Goal: Information Seeking & Learning: Understand process/instructions

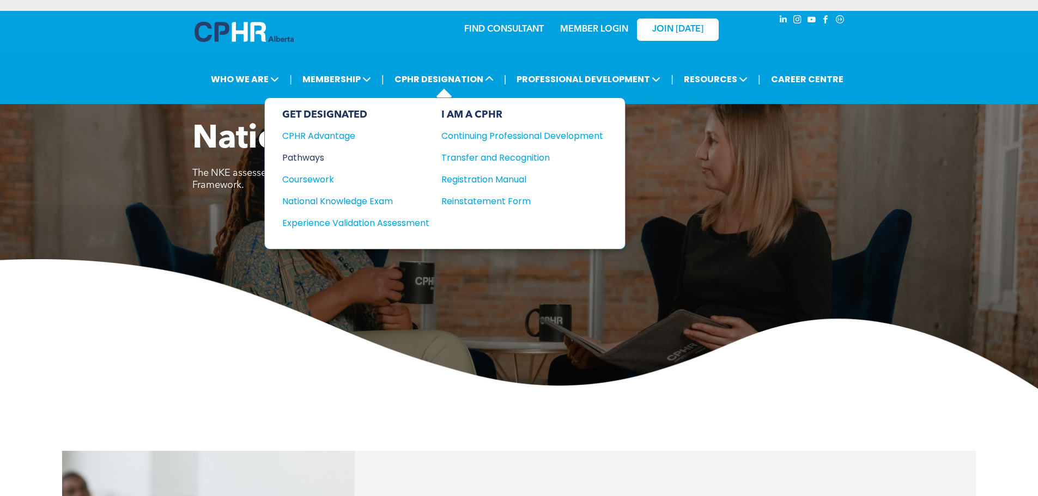
click at [315, 157] on div "Pathways" at bounding box center [348, 158] width 132 height 14
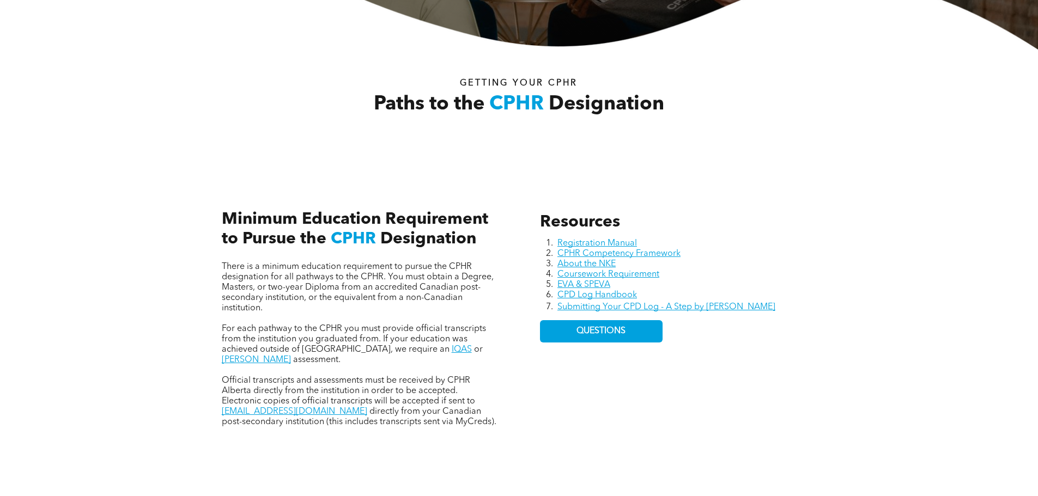
scroll to position [436, 0]
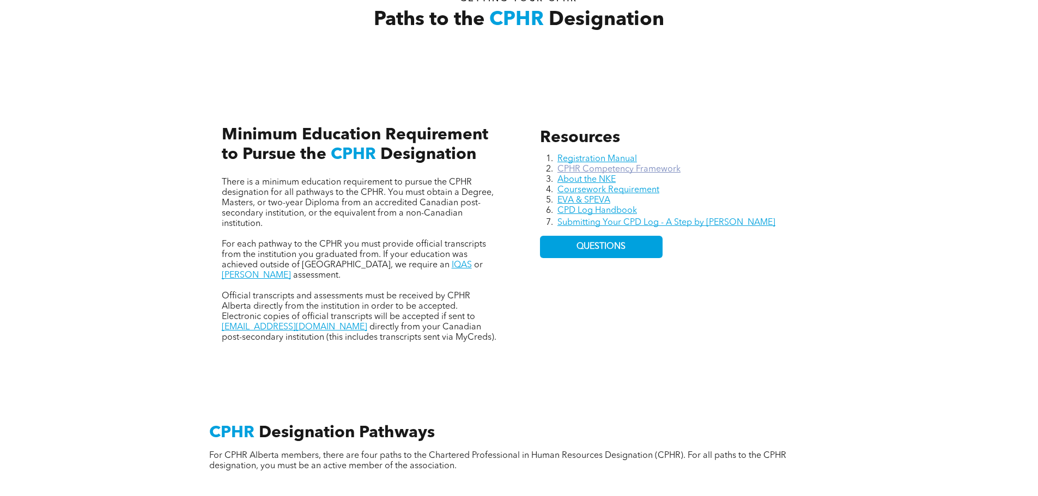
click at [645, 167] on link "CPHR Competency Framework" at bounding box center [618, 169] width 123 height 9
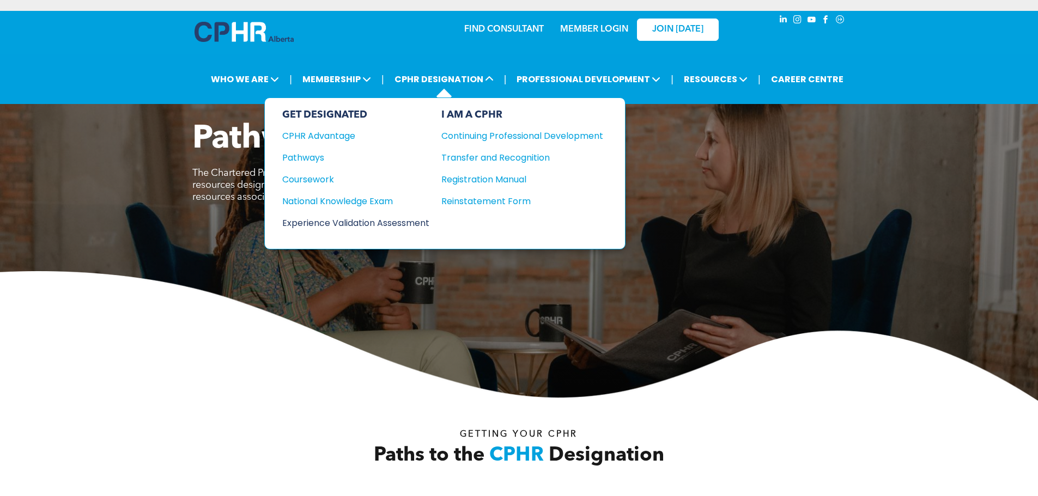
click at [348, 221] on div "Experience Validation Assessment" at bounding box center [348, 223] width 132 height 14
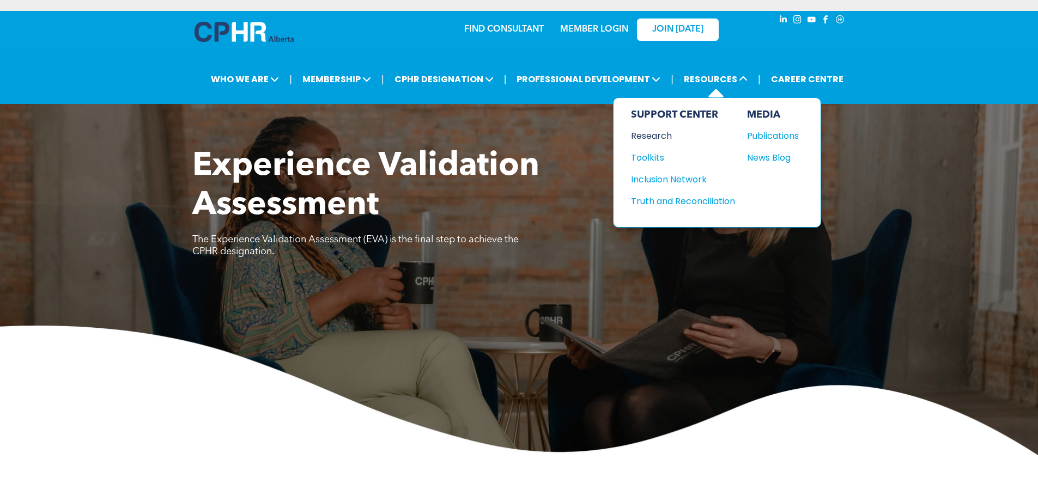
click at [660, 135] on div "Research" at bounding box center [678, 136] width 94 height 14
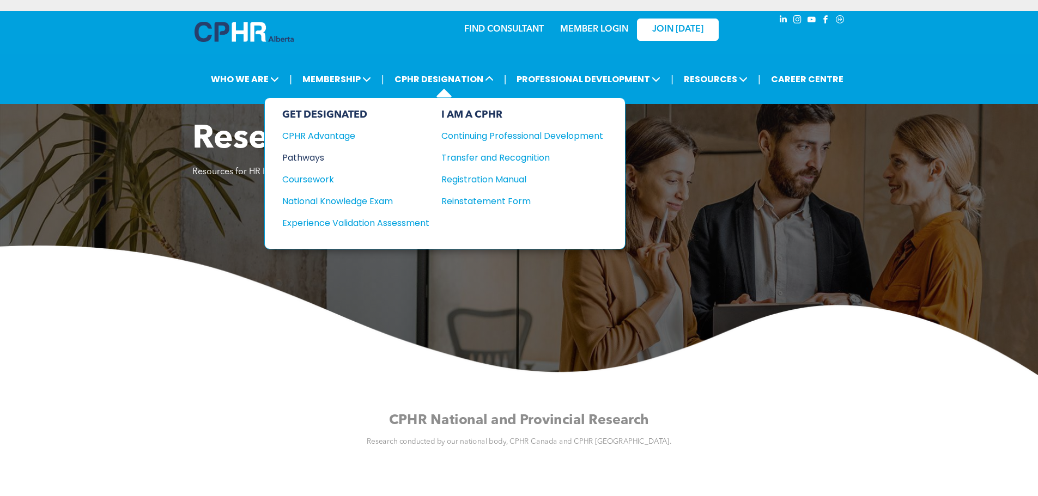
click at [309, 156] on div "Pathways" at bounding box center [348, 158] width 132 height 14
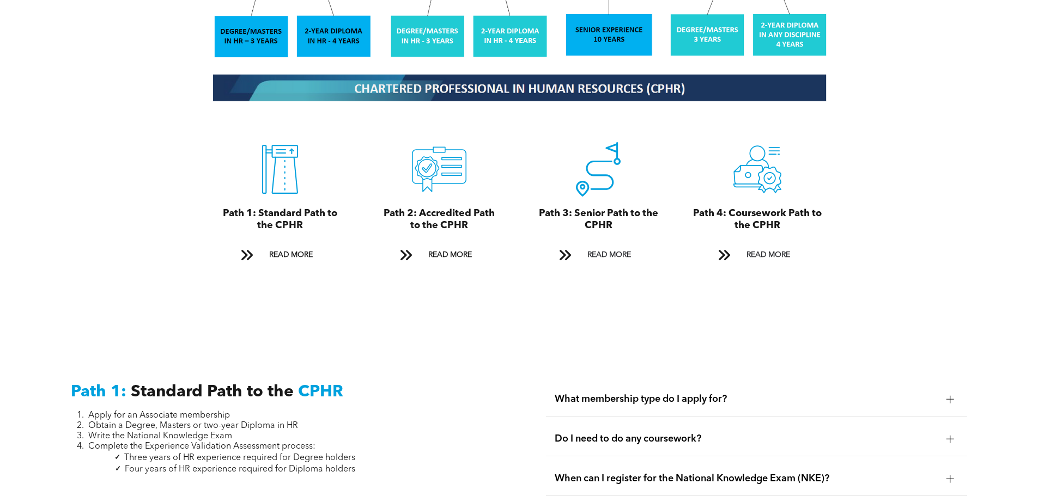
scroll to position [1198, 0]
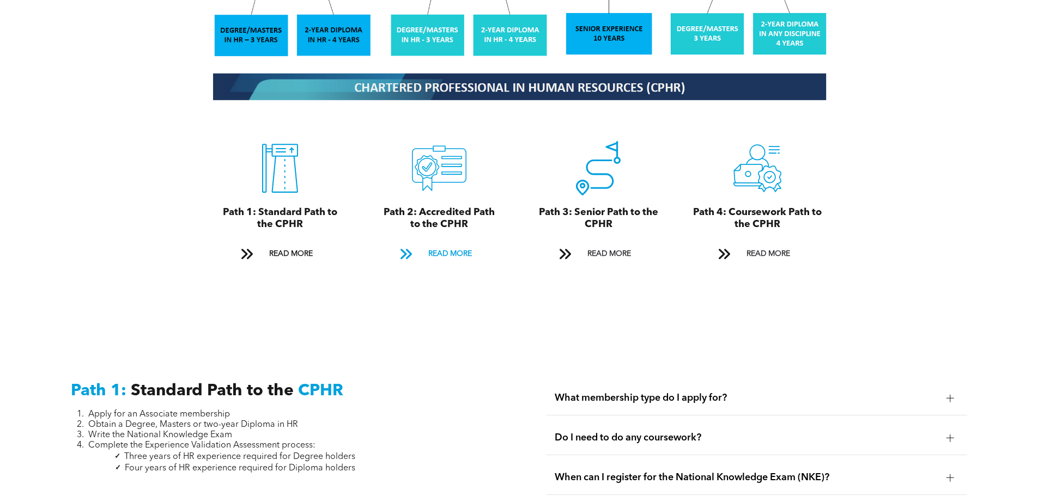
click at [452, 247] on span "READ MORE" at bounding box center [449, 254] width 51 height 20
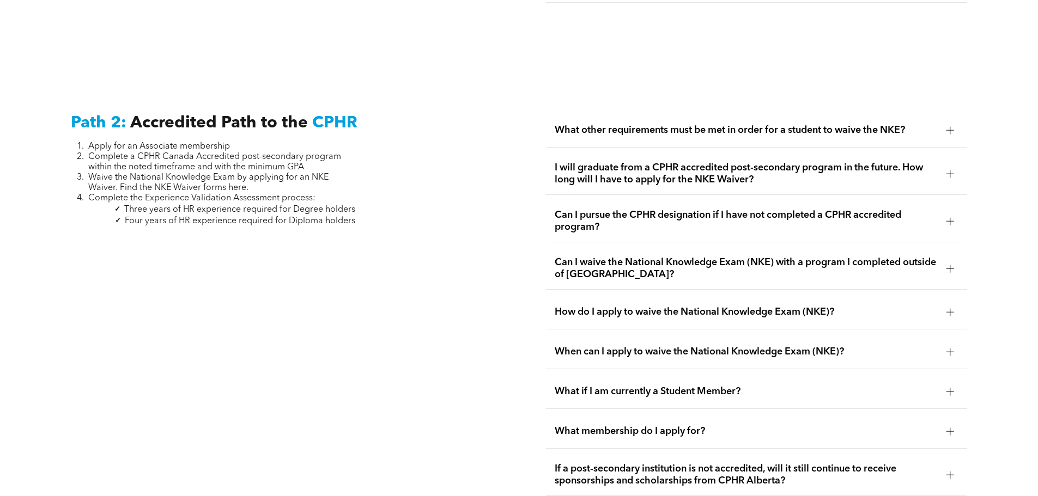
scroll to position [1780, 0]
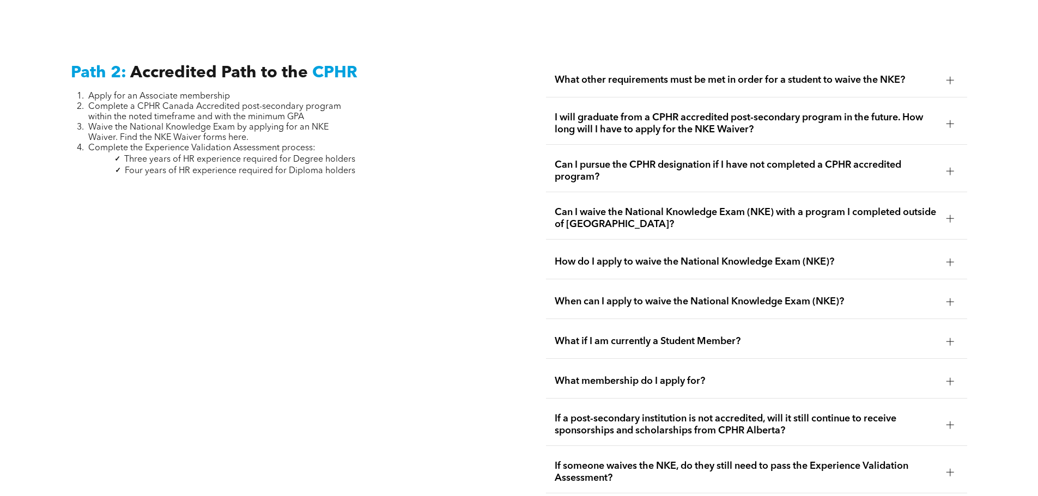
click at [648, 74] on span "What other requirements must be met in order for a student to waive the NKE?" at bounding box center [745, 80] width 383 height 12
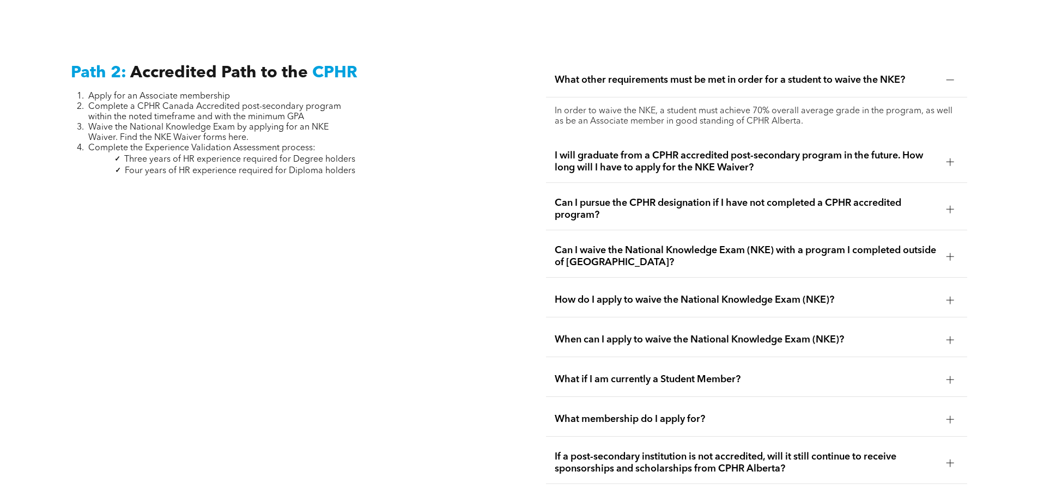
click at [646, 74] on span "What other requirements must be met in order for a student to waive the NKE?" at bounding box center [745, 80] width 383 height 12
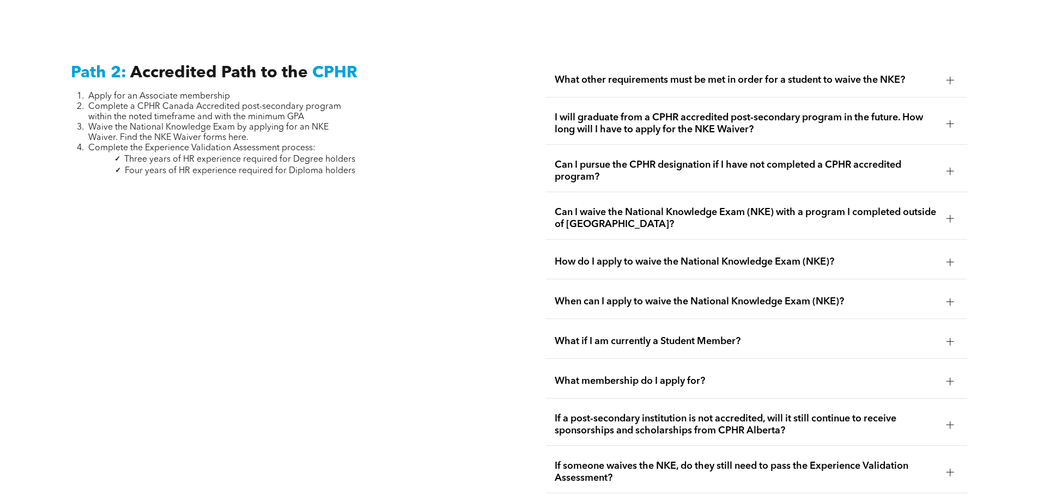
click at [628, 118] on span "I will graduate from a CPHR accredited post-secondary program in the future. Ho…" at bounding box center [745, 124] width 383 height 24
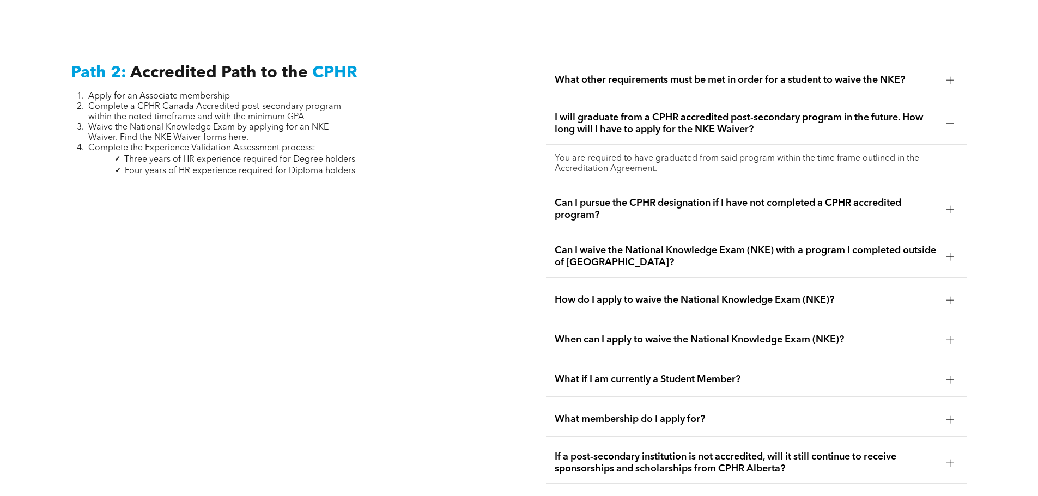
click at [628, 118] on span "I will graduate from a CPHR accredited post-secondary program in the future. Ho…" at bounding box center [745, 124] width 383 height 24
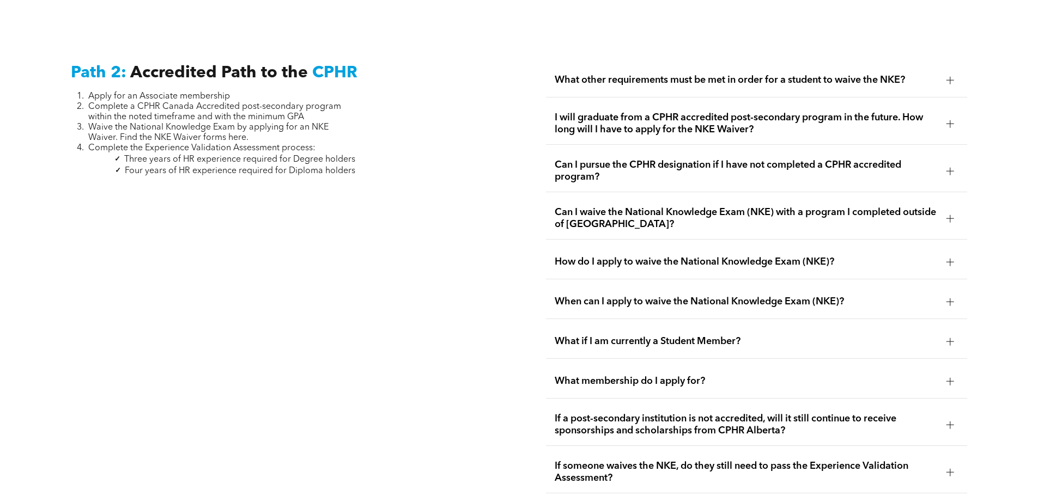
scroll to position [1835, 0]
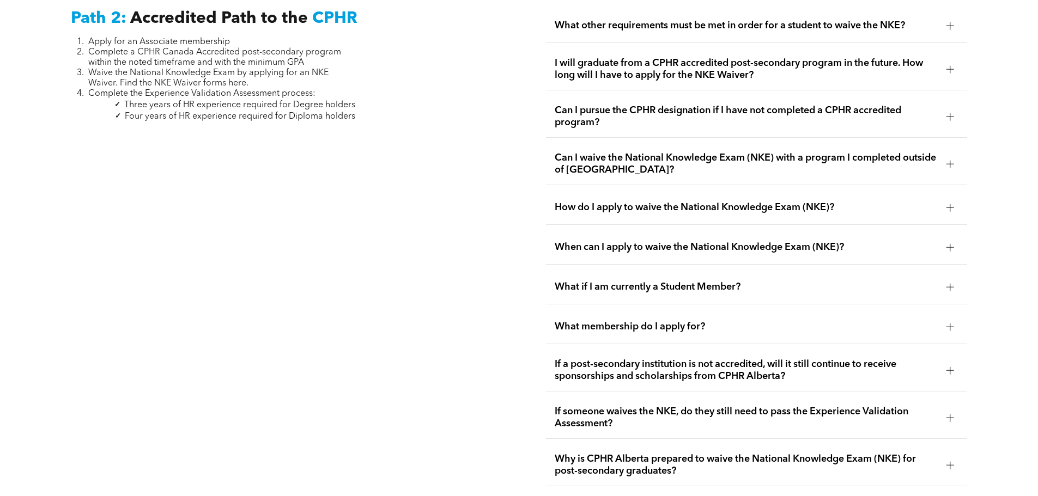
click at [623, 202] on span "How do I apply to waive the National Knowledge Exam (NKE)?" at bounding box center [745, 208] width 383 height 12
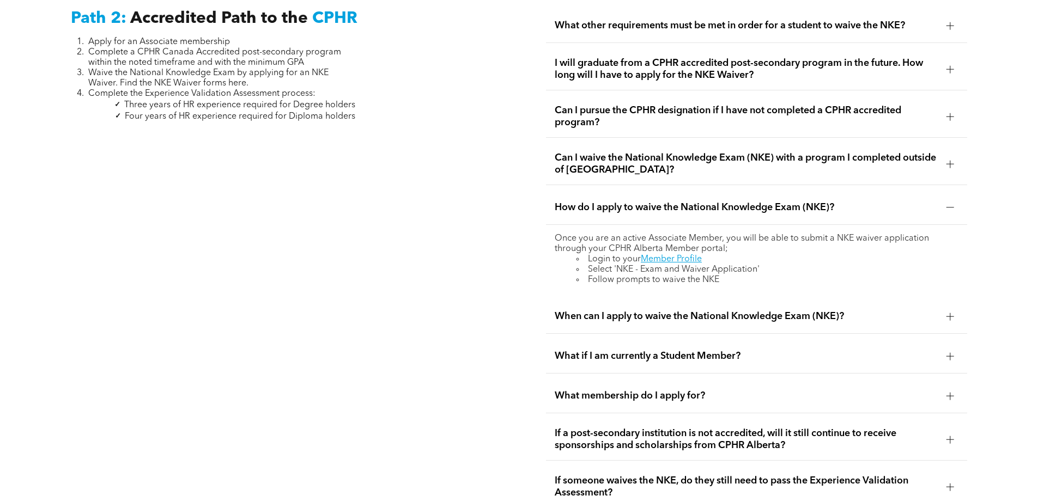
click at [601, 310] on span "When can I apply to waive the National Knowledge Exam (NKE)?" at bounding box center [745, 316] width 383 height 12
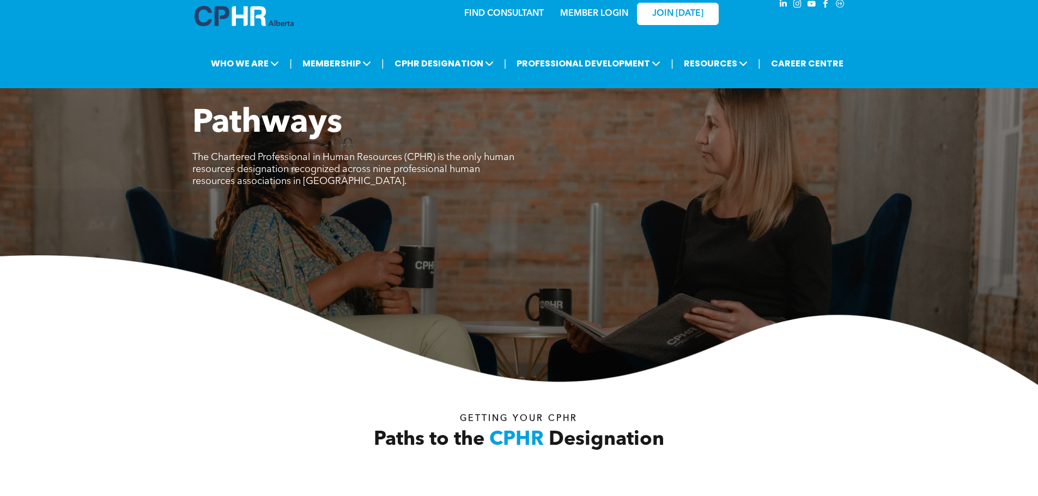
scroll to position [0, 0]
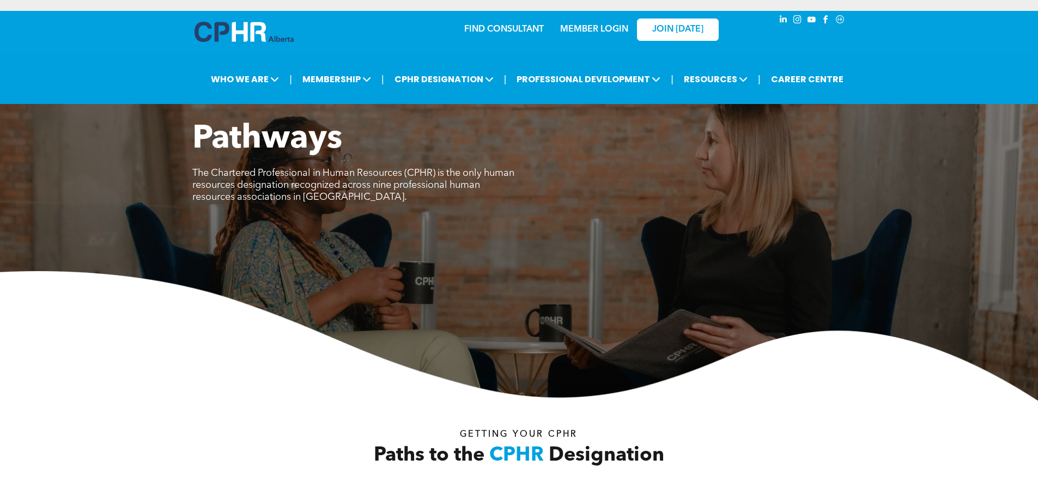
click at [603, 31] on link "MEMBER LOGIN" at bounding box center [594, 29] width 68 height 9
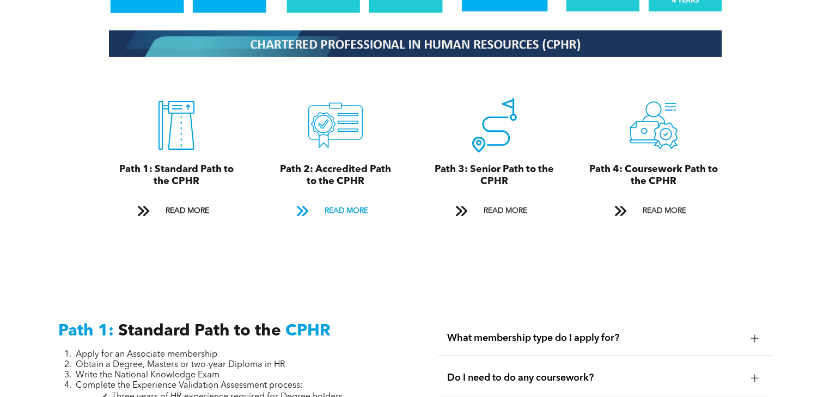
scroll to position [1220, 0]
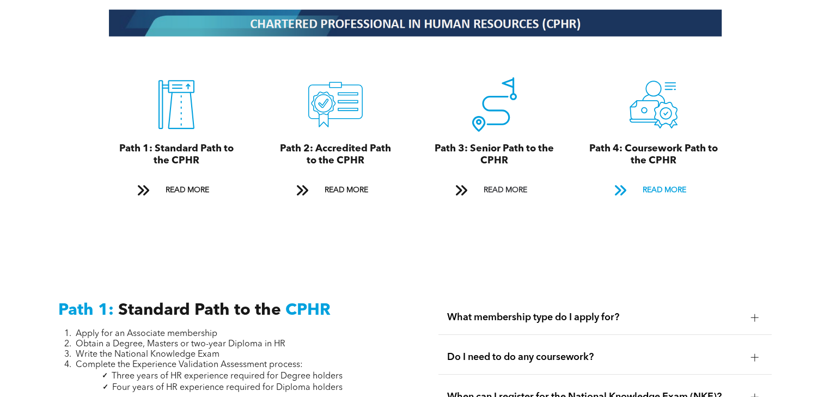
click at [673, 180] on span "READ MORE" at bounding box center [664, 190] width 51 height 20
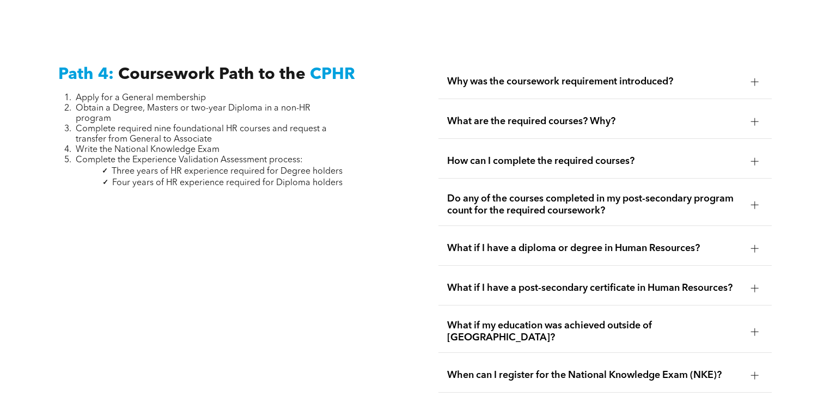
scroll to position [3233, 0]
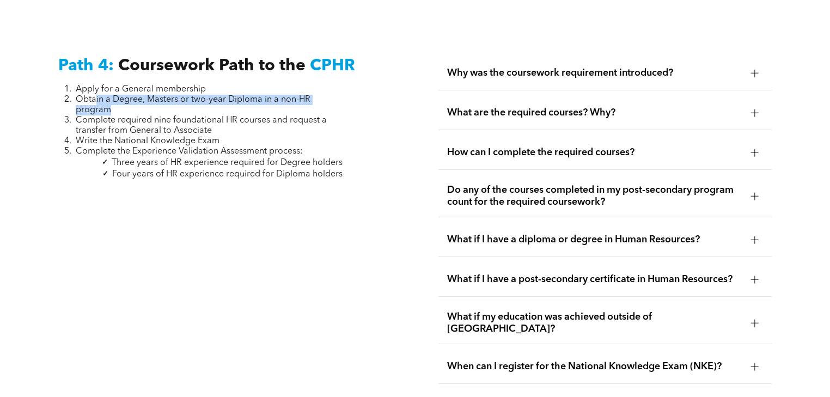
drag, startPoint x: 96, startPoint y: 86, endPoint x: 181, endPoint y: 100, distance: 86.2
click at [181, 100] on li "Obtain a Degree, Masters or two-year Diploma in a non-HR program" at bounding box center [209, 105] width 267 height 21
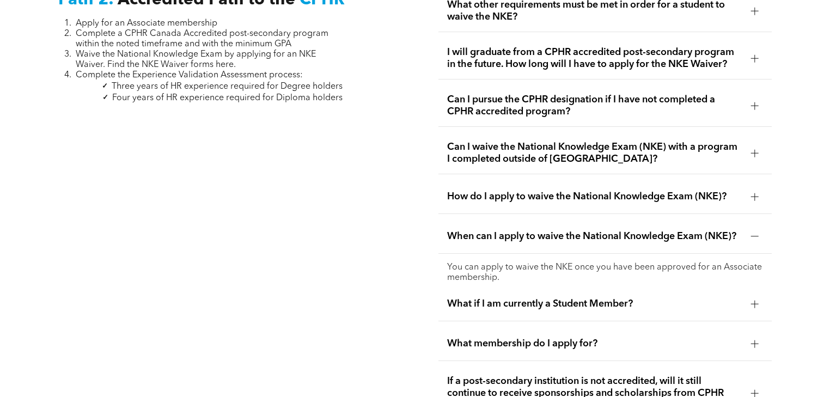
scroll to position [1708, 0]
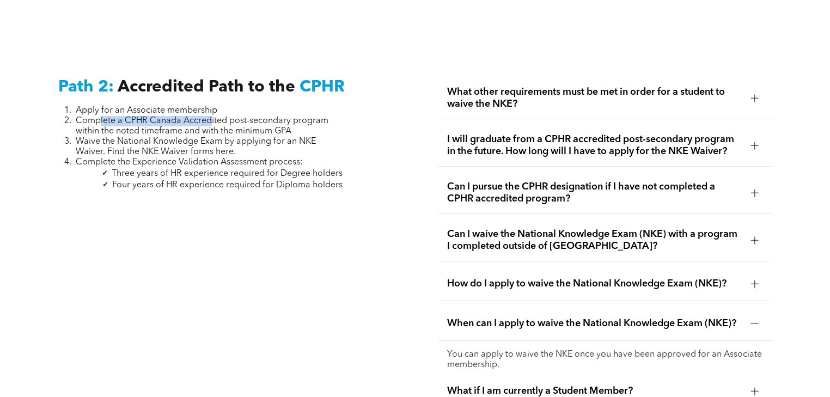
drag, startPoint x: 98, startPoint y: 106, endPoint x: 208, endPoint y: 109, distance: 110.1
click at [208, 117] on span "Complete a CPHR Canada Accredited post-secondary program within the noted timef…" at bounding box center [202, 126] width 253 height 19
click at [316, 117] on span "Complete a CPHR Canada Accredited post-secondary program within the noted timef…" at bounding box center [202, 126] width 253 height 19
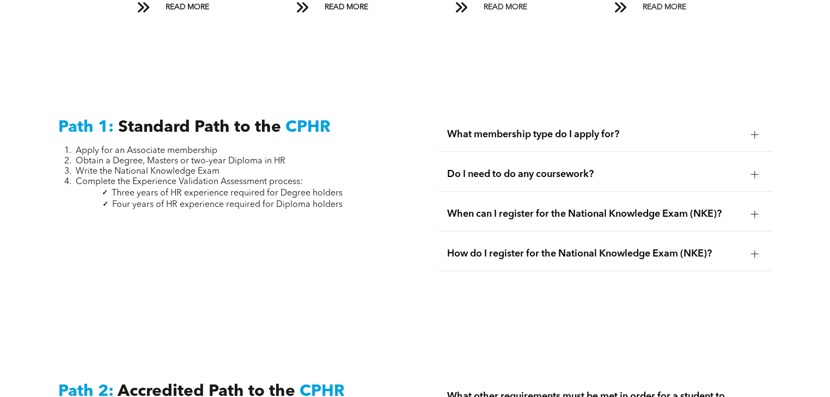
scroll to position [1402, 0]
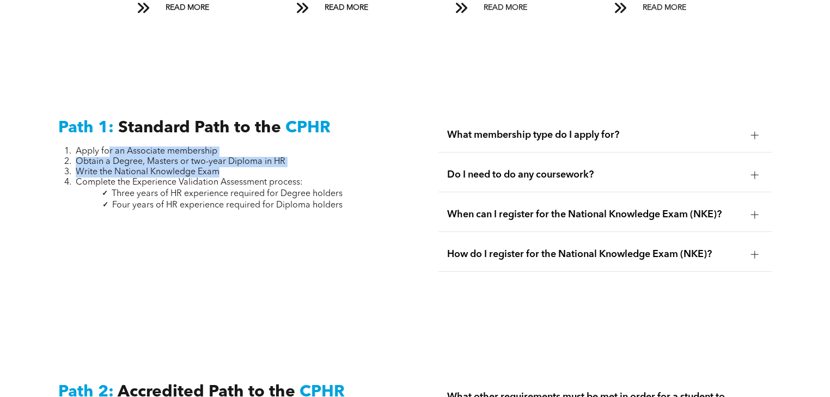
drag, startPoint x: 109, startPoint y: 140, endPoint x: 284, endPoint y: 162, distance: 176.2
click at [284, 162] on ol "Apply for an Associate membership Obtain a Degree, Masters or two-year Diploma …" at bounding box center [200, 167] width 284 height 41
click at [142, 157] on span "Obtain a Degree, Masters or two-year Diploma in HR" at bounding box center [181, 161] width 210 height 9
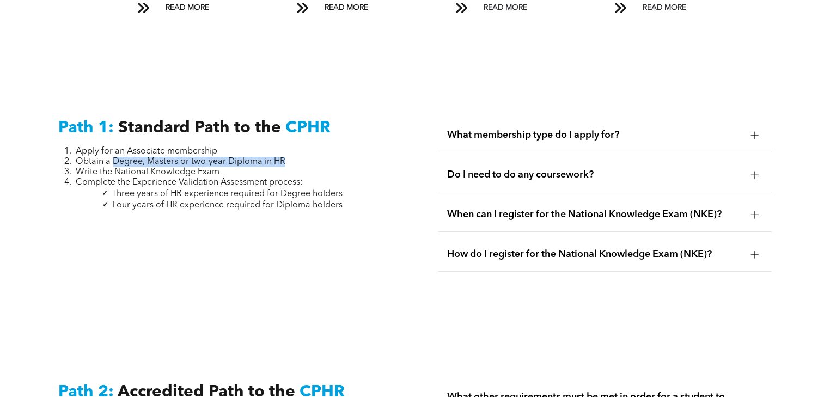
drag, startPoint x: 113, startPoint y: 150, endPoint x: 295, endPoint y: 147, distance: 182.5
click at [295, 157] on li "Obtain a Degree, Masters or two-year Diploma in HR" at bounding box center [209, 162] width 267 height 10
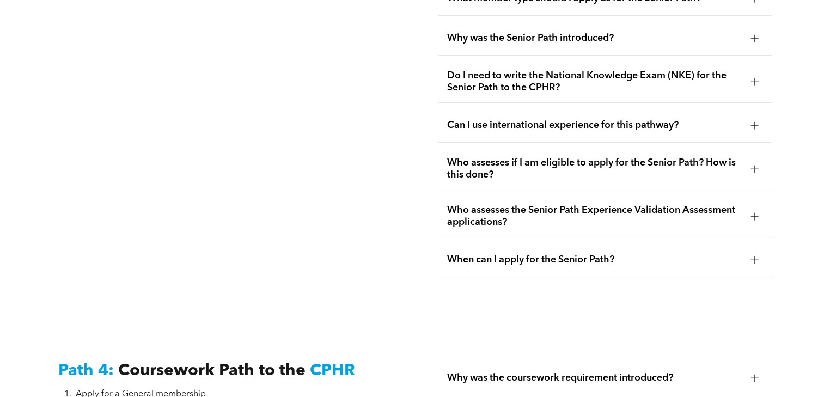
scroll to position [3145, 0]
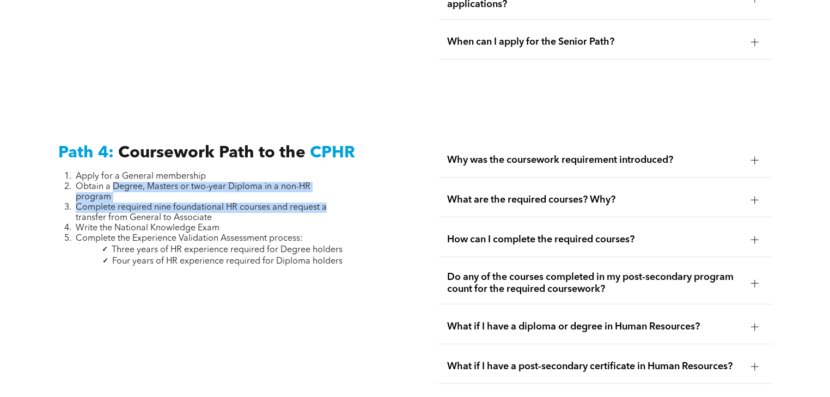
drag, startPoint x: 114, startPoint y: 175, endPoint x: 340, endPoint y: 188, distance: 226.4
click at [340, 188] on ol "Apply for a General membership Obtain a Degree, Masters or two-year Diploma in …" at bounding box center [200, 208] width 284 height 72
click at [349, 181] on div "Path 4: Coursework Path to the CPHR Apply for a General membership Obtain a Deg…" at bounding box center [225, 307] width 351 height 345
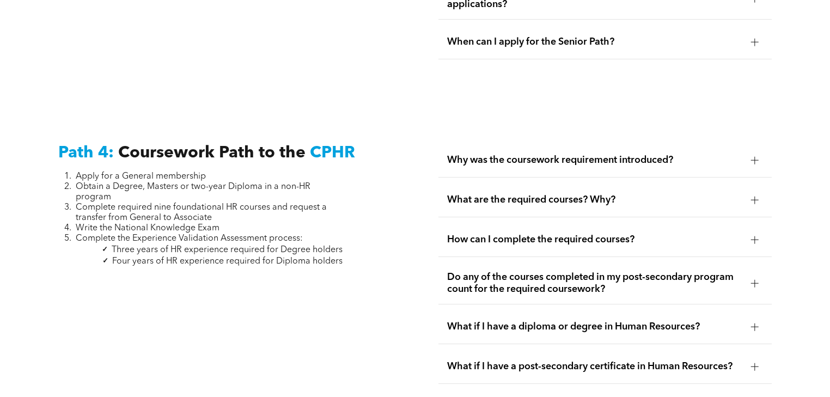
click at [584, 194] on span "What are the required courses? Why?" at bounding box center [594, 200] width 295 height 12
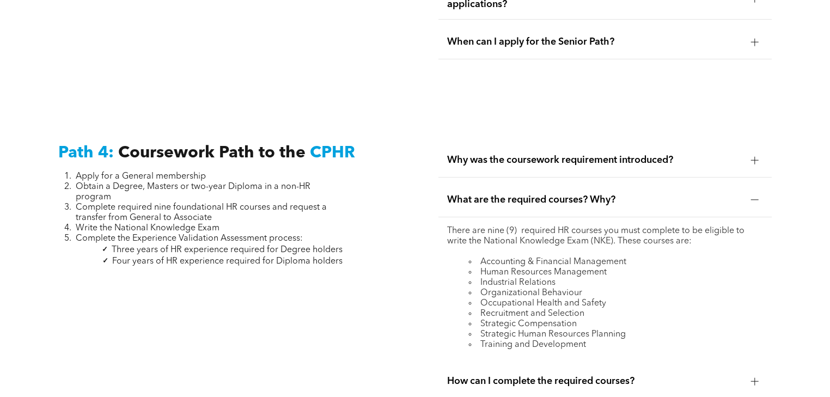
scroll to position [3189, 0]
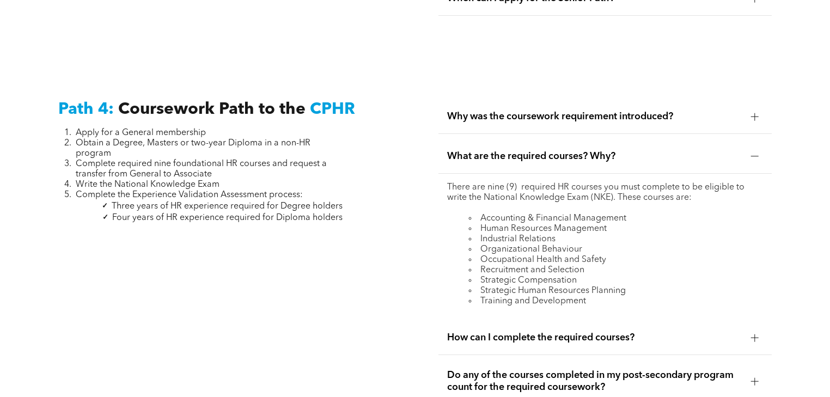
click at [547, 111] on div "Why was the coursework requirement introduced?" at bounding box center [604, 117] width 333 height 34
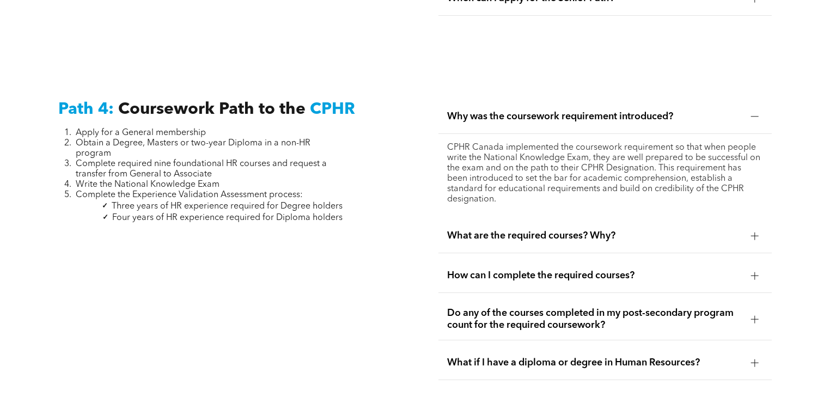
click at [547, 108] on div "Why was the coursework requirement introduced?" at bounding box center [604, 117] width 333 height 34
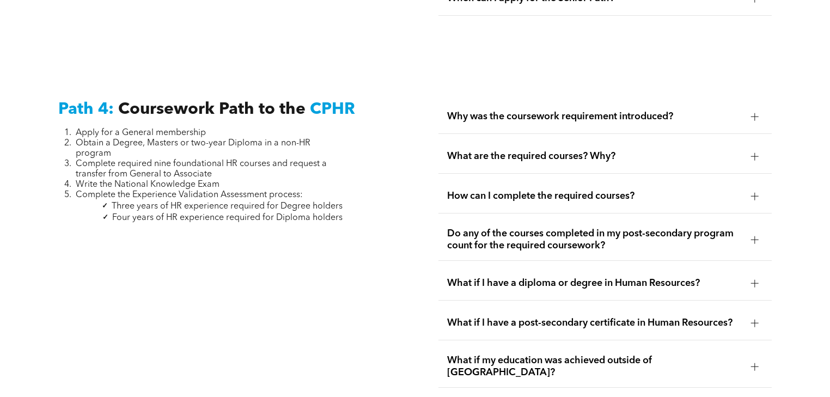
click at [547, 150] on div "What are the required courses? Why?" at bounding box center [604, 156] width 333 height 34
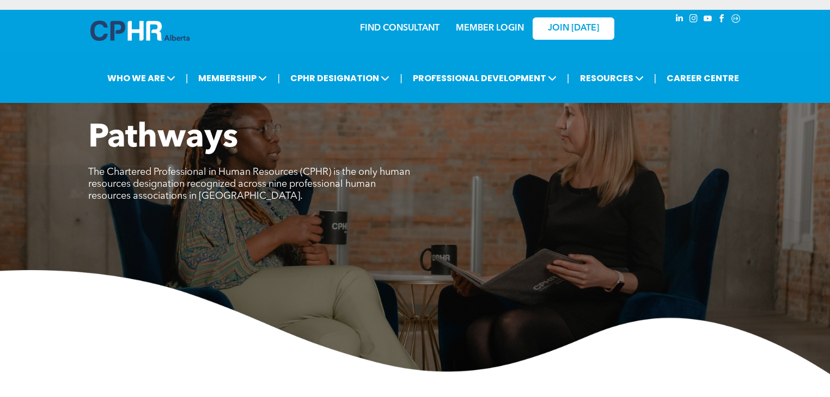
scroll to position [0, 0]
